Goal: Task Accomplishment & Management: Use online tool/utility

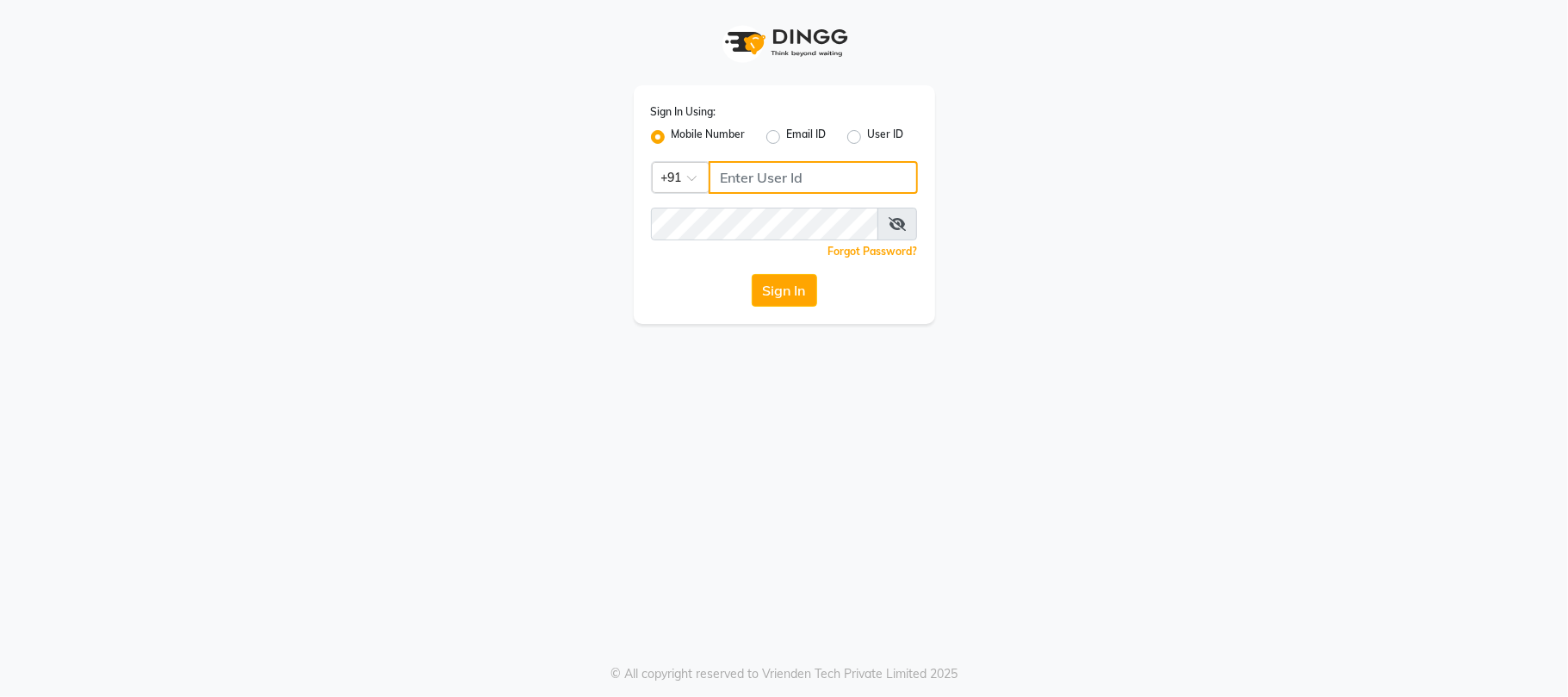
click at [776, 170] on input "Username" at bounding box center [812, 178] width 209 height 33
type input "9881786099"
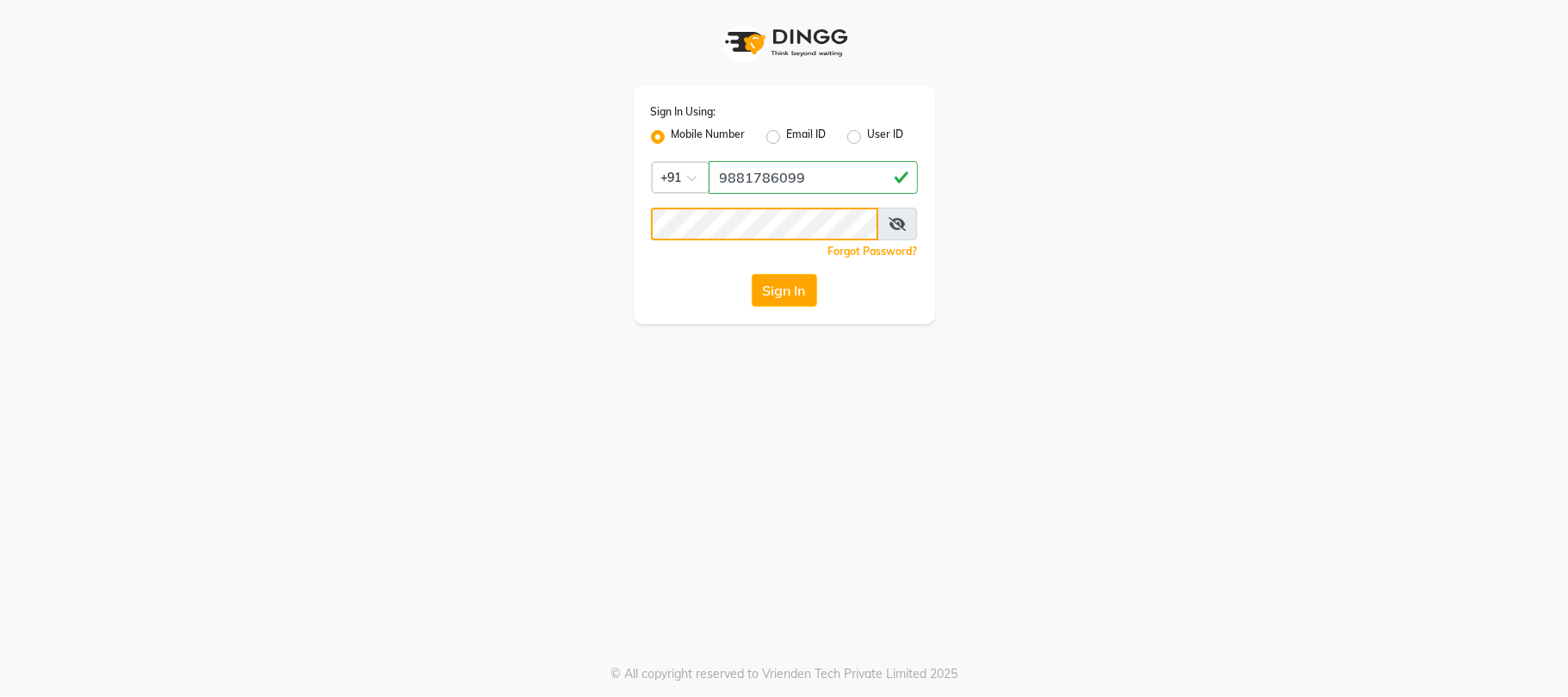
click at [751, 274] on button "Sign In" at bounding box center [784, 290] width 65 height 33
